Goal: Go to known website: Access a specific website the user already knows

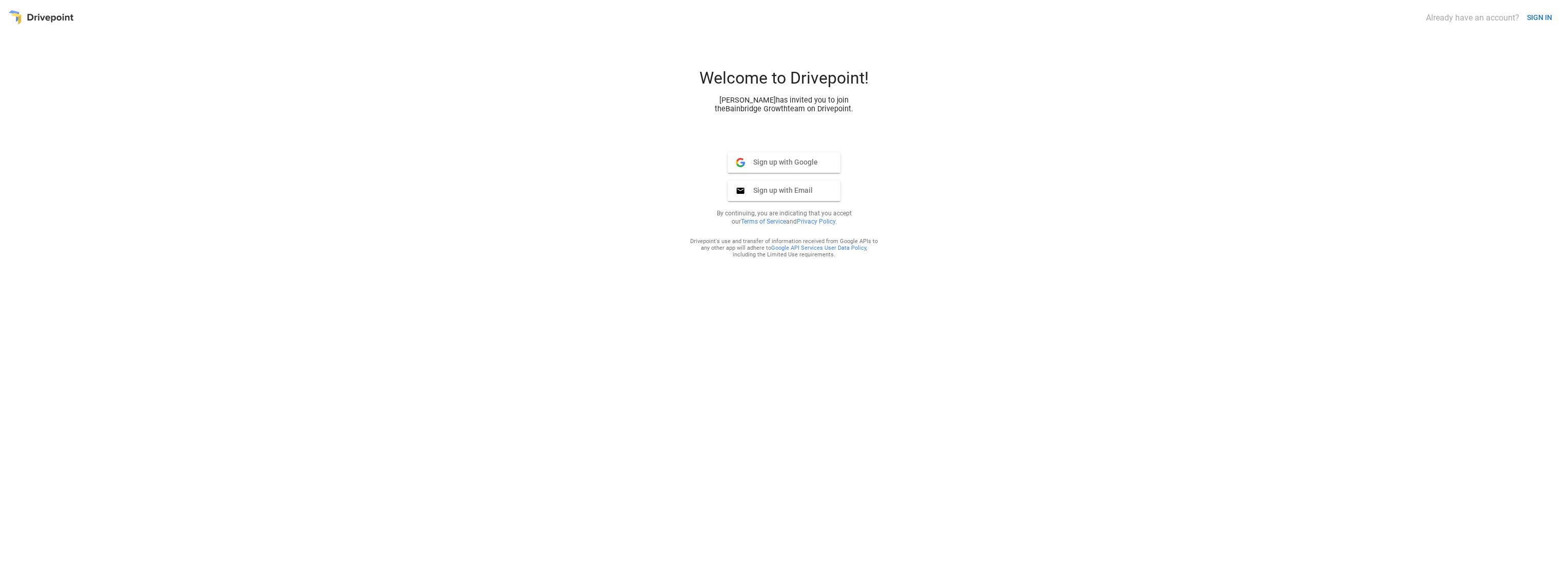
click at [1539, 16] on button "SIGN IN" at bounding box center [1539, 17] width 34 height 19
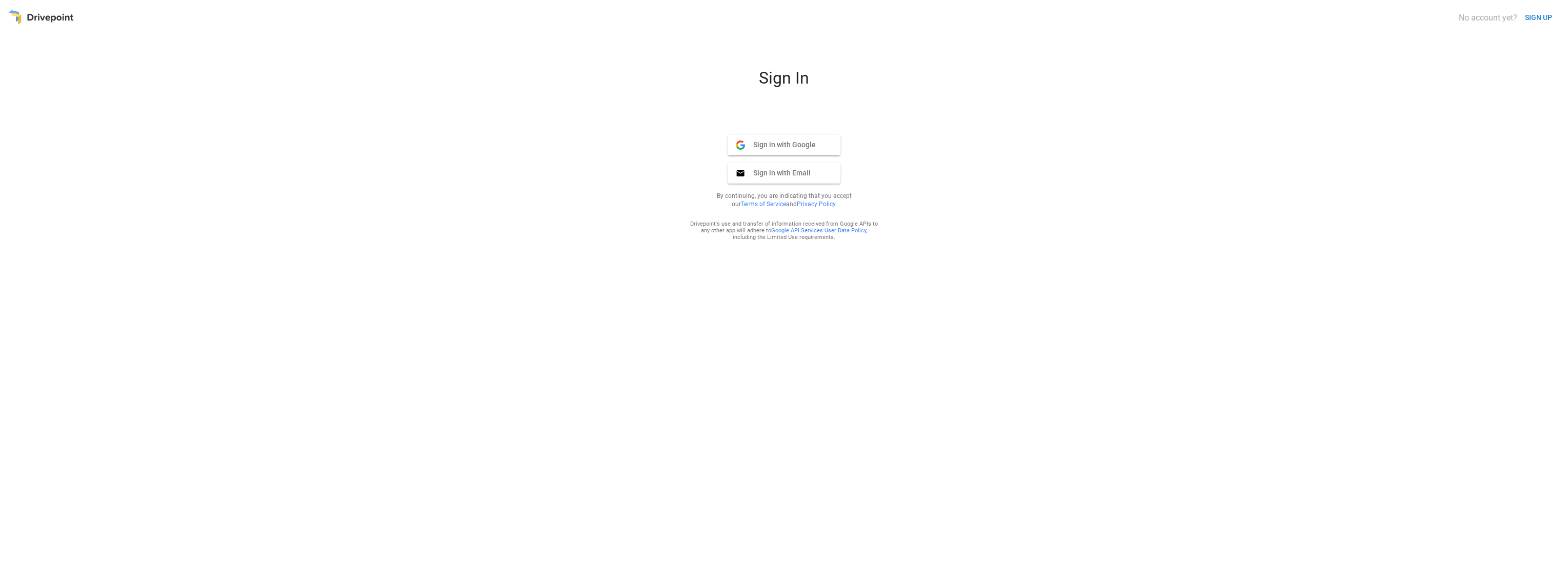
click at [788, 148] on span "Sign in with Google" at bounding box center [780, 144] width 71 height 9
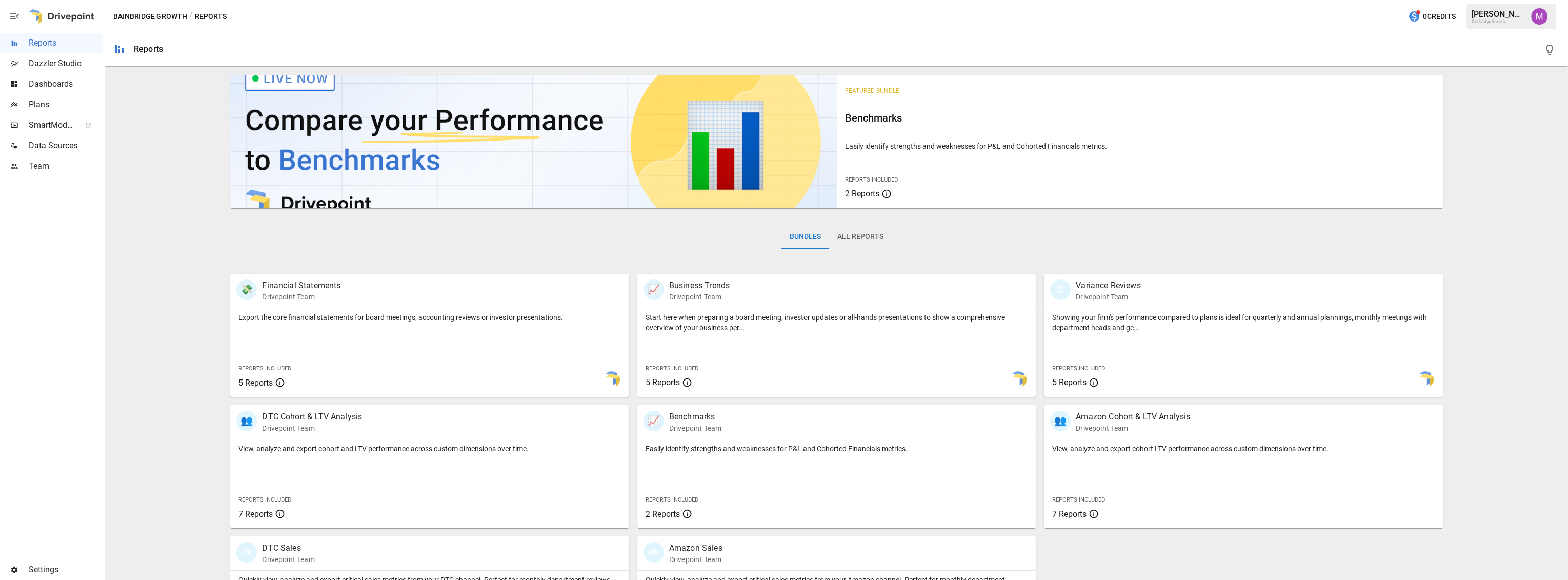
click at [1544, 22] on img "Umer Muhammed" at bounding box center [1539, 16] width 16 height 16
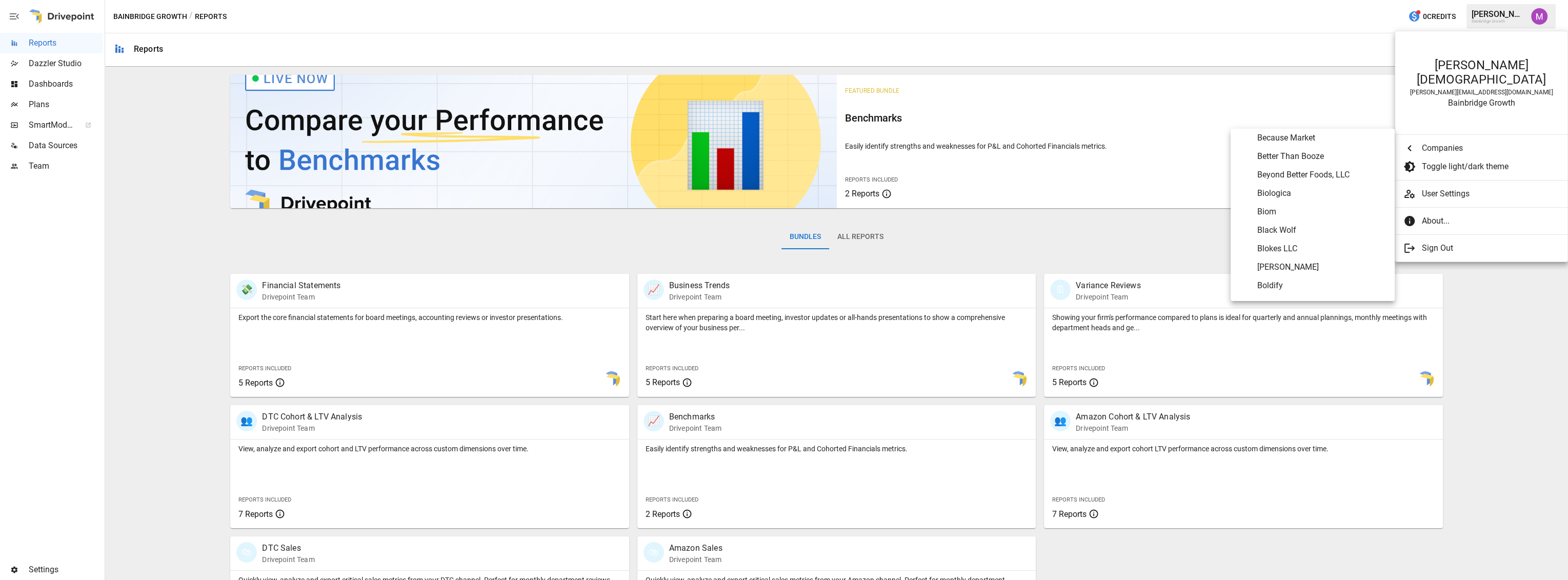
scroll to position [411, 0]
click at [1307, 137] on span "Because Market" at bounding box center [1321, 136] width 129 height 12
